Goal: Transaction & Acquisition: Purchase product/service

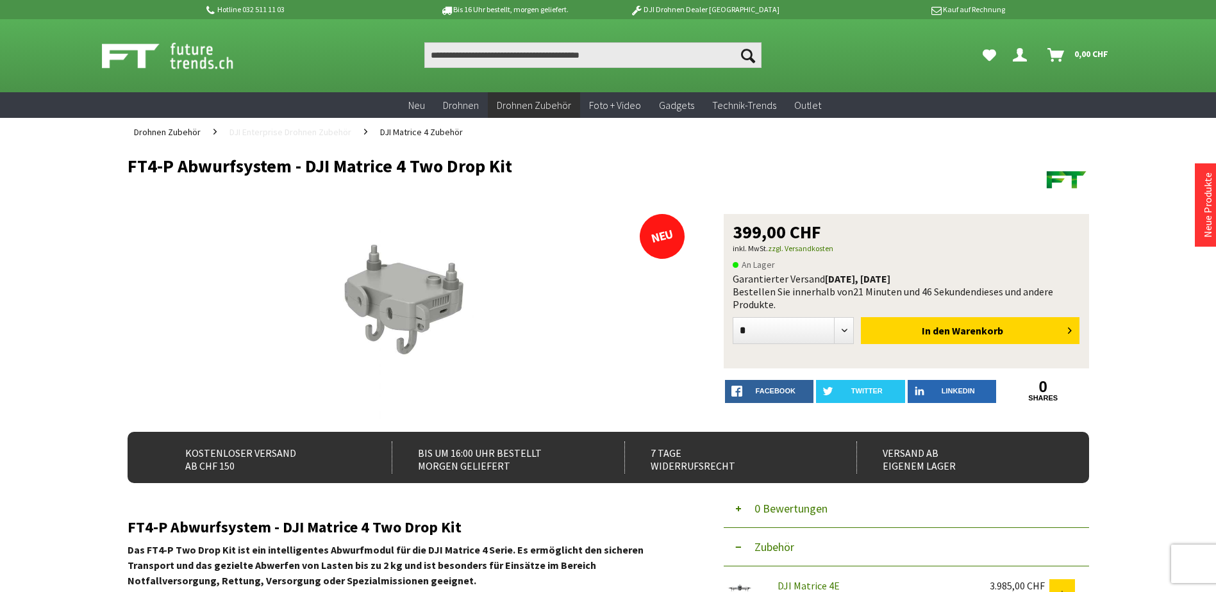
click at [334, 134] on span "DJI Enterprise Drohnen Zubehör" at bounding box center [290, 132] width 122 height 12
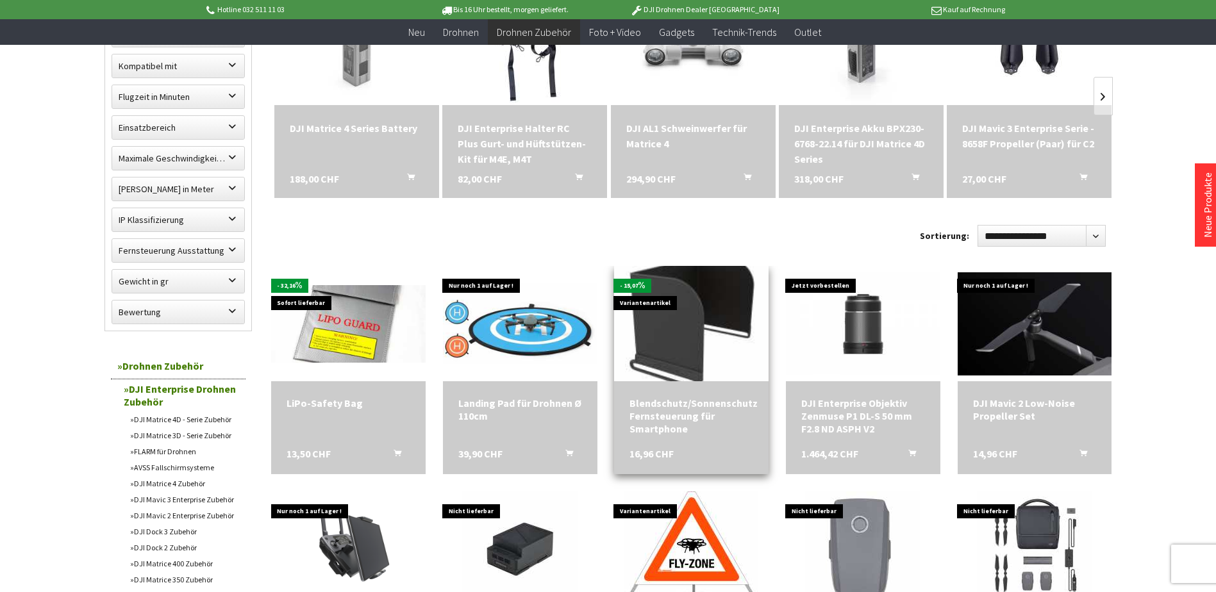
scroll to position [256, 0]
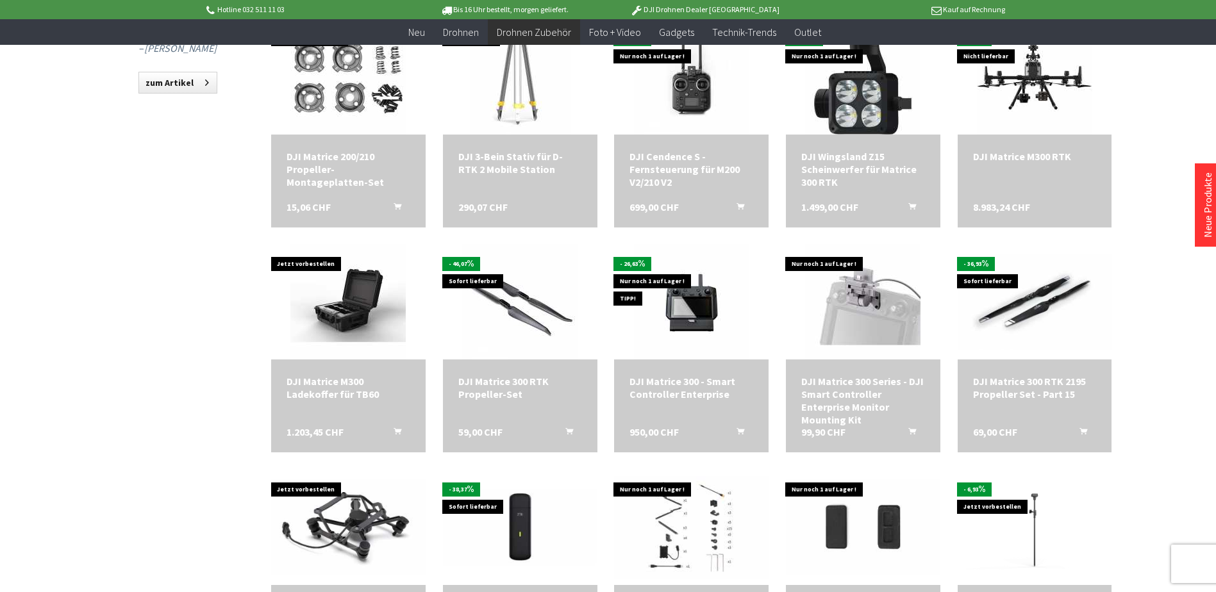
scroll to position [1154, 0]
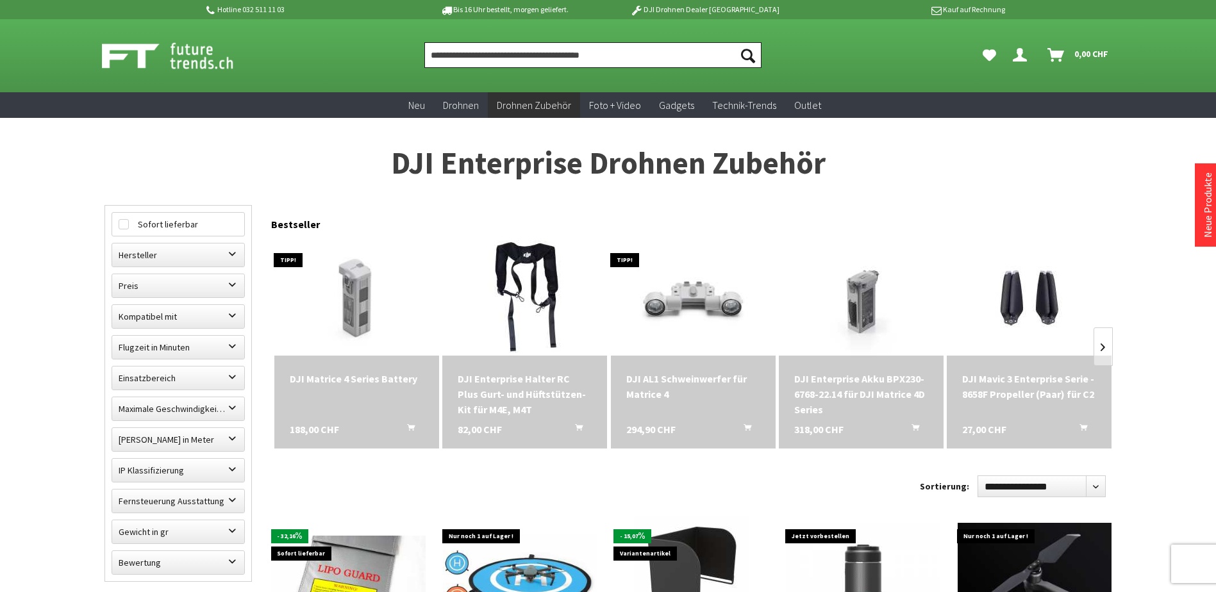
click at [592, 59] on input "Produkt, Marke, Kategorie, EAN, Artikelnummer…" at bounding box center [592, 55] width 337 height 26
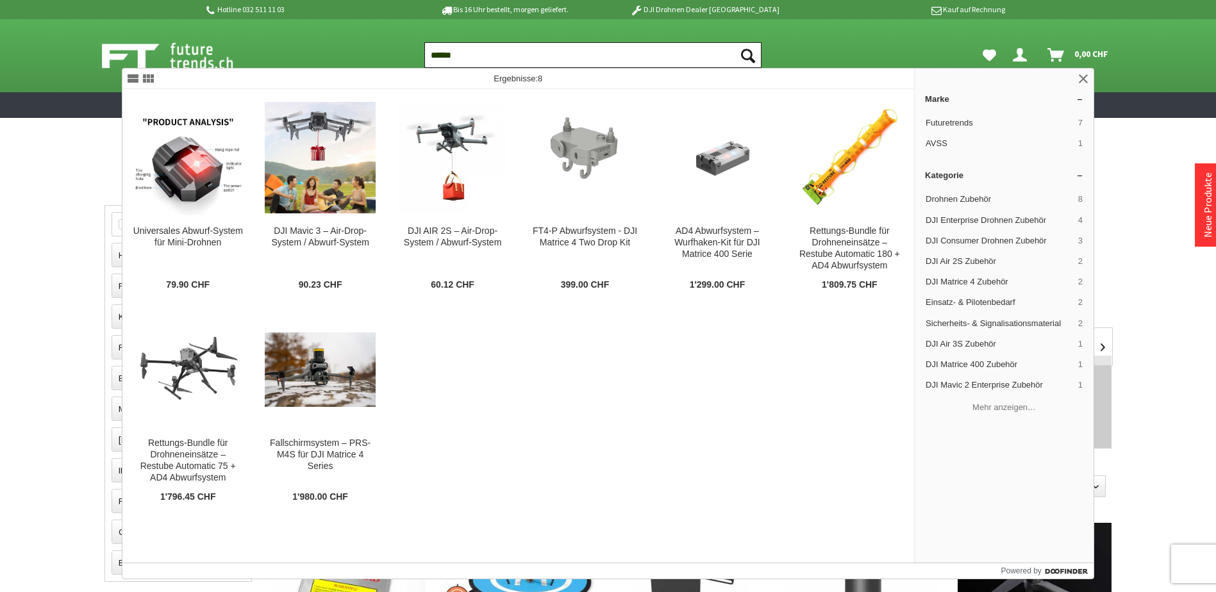
type input "******"
click at [735, 42] on button "Suchen" at bounding box center [748, 55] width 27 height 26
